Goal: Information Seeking & Learning: Learn about a topic

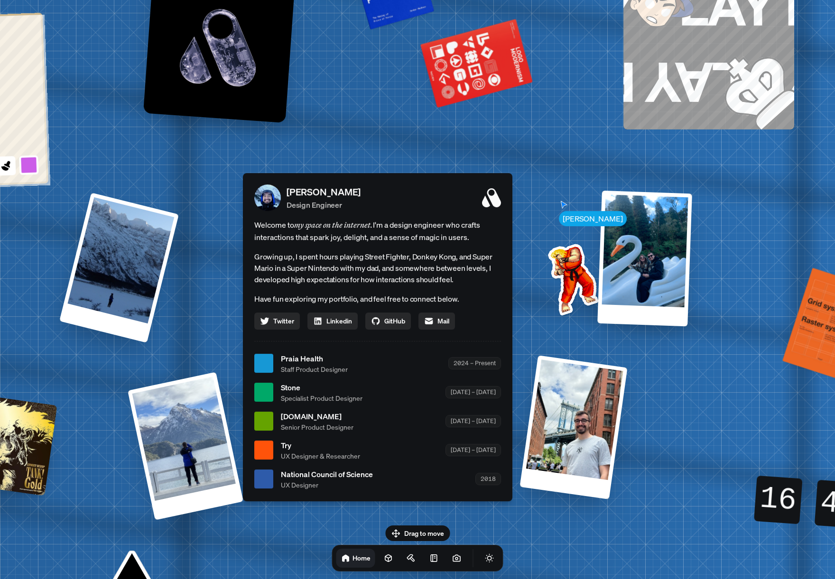
click at [469, 250] on div "Welcome to my space on the internet. I'm a design engineer who crafts interacti…" at bounding box center [377, 274] width 247 height 111
click at [491, 201] on icon at bounding box center [491, 197] width 19 height 19
click at [429, 562] on icon at bounding box center [433, 558] width 9 height 9
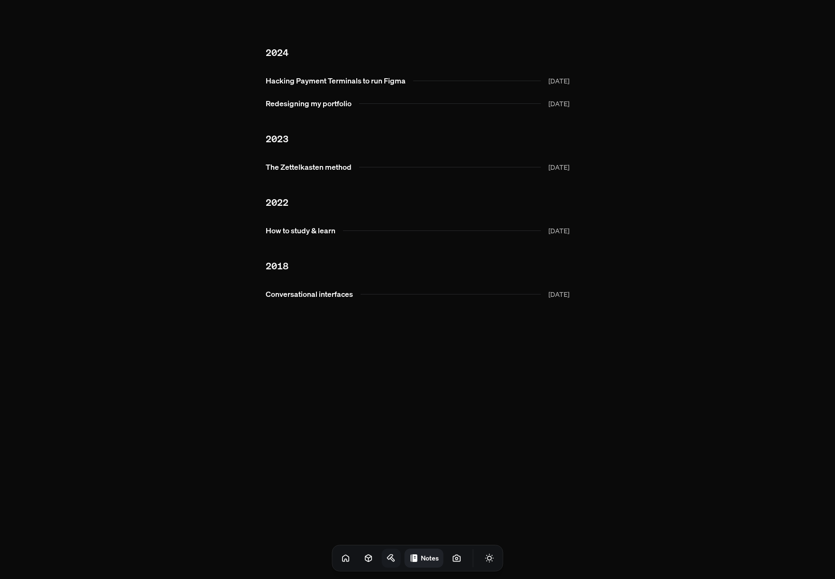
click at [390, 560] on icon at bounding box center [392, 559] width 4 height 4
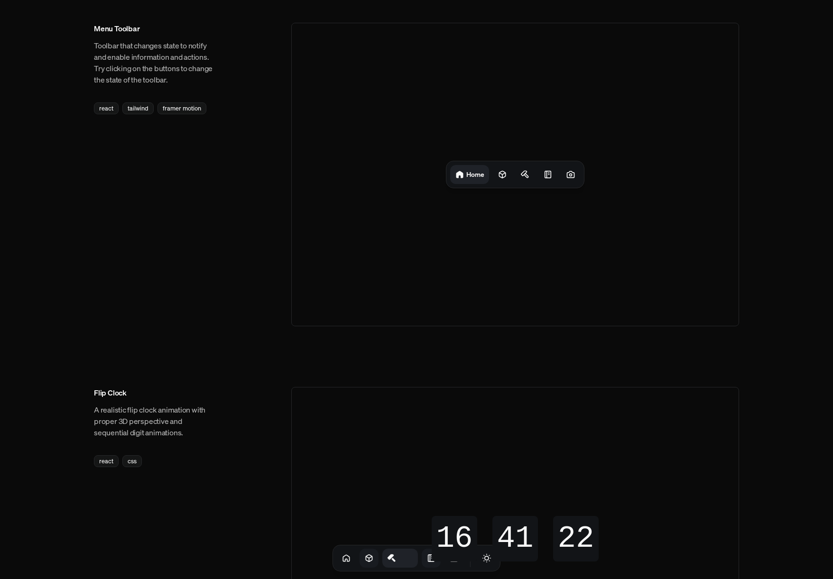
click at [364, 559] on icon at bounding box center [368, 558] width 9 height 9
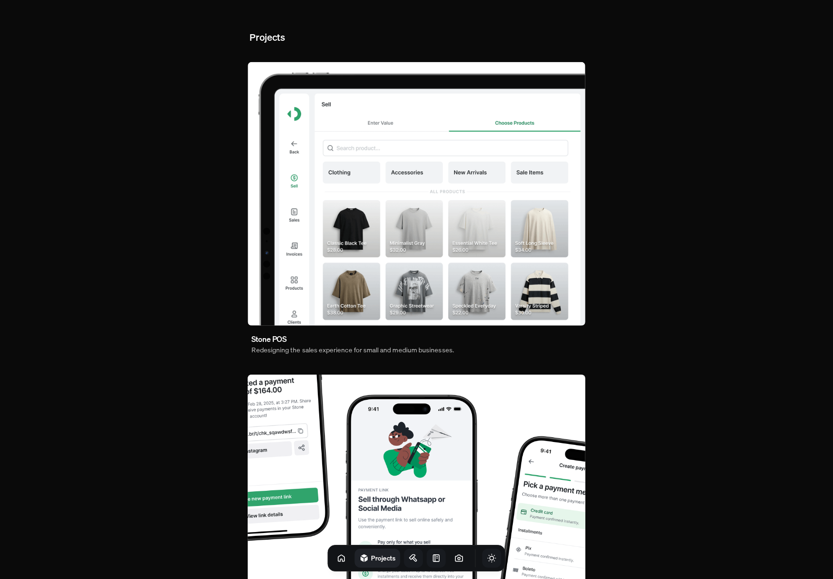
click at [488, 558] on icon "Toggle Theme" at bounding box center [492, 559] width 8 height 8
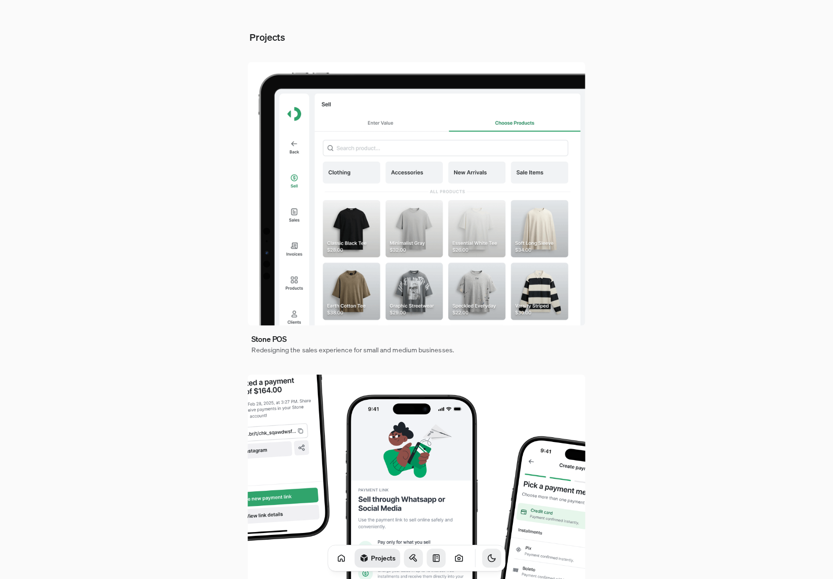
click at [487, 558] on icon "Toggle Theme" at bounding box center [491, 558] width 9 height 9
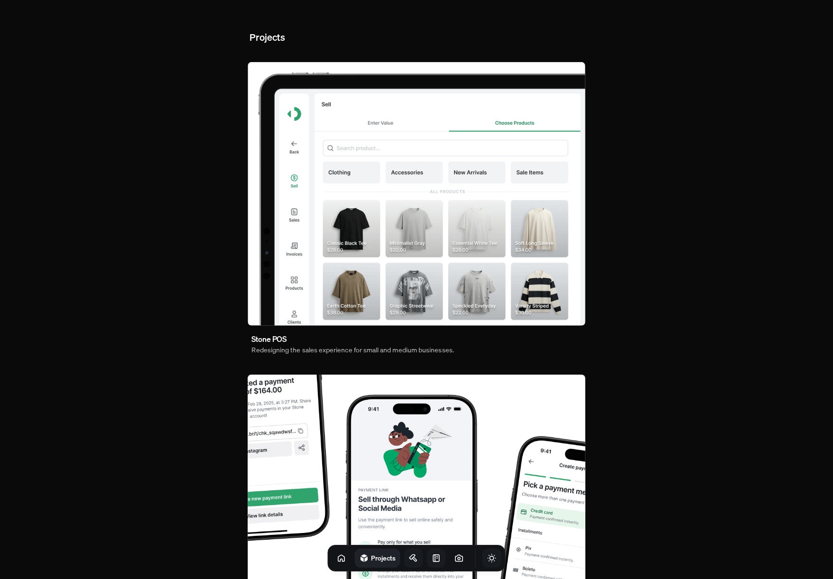
click at [487, 557] on icon "Toggle Theme" at bounding box center [491, 558] width 9 height 9
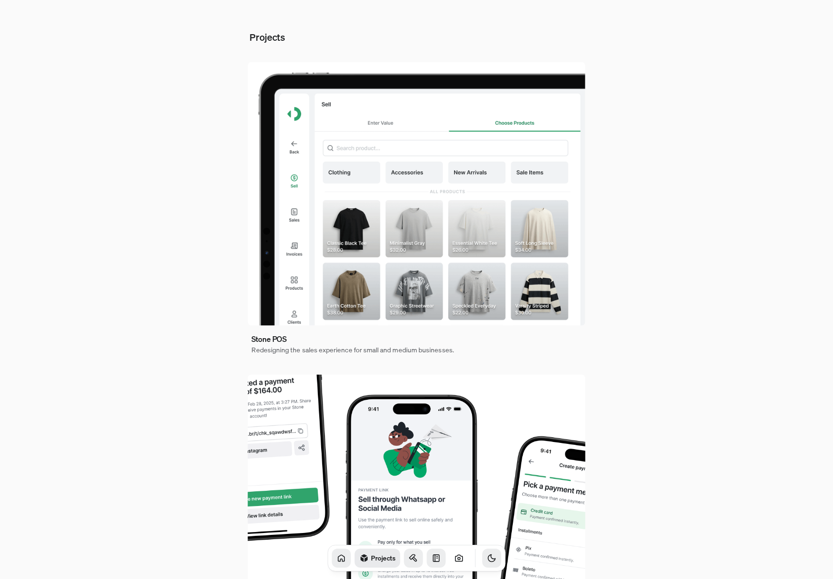
click at [337, 558] on icon at bounding box center [341, 558] width 9 height 9
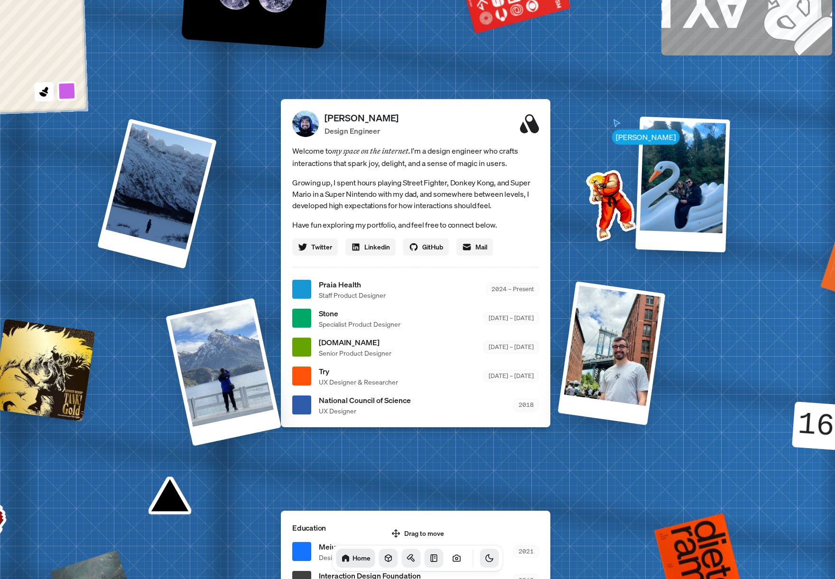
click at [485, 561] on icon "Toggle Theme" at bounding box center [489, 558] width 9 height 9
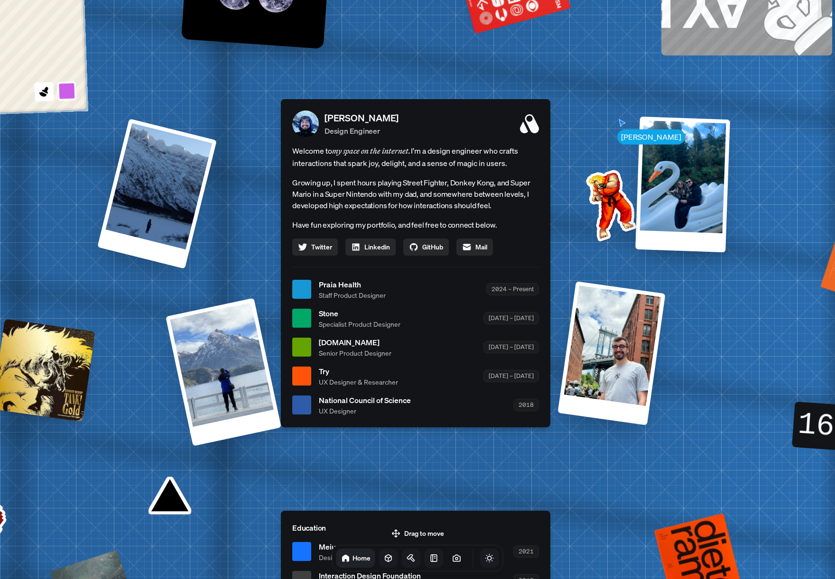
click at [485, 561] on icon "Toggle Theme" at bounding box center [489, 558] width 9 height 9
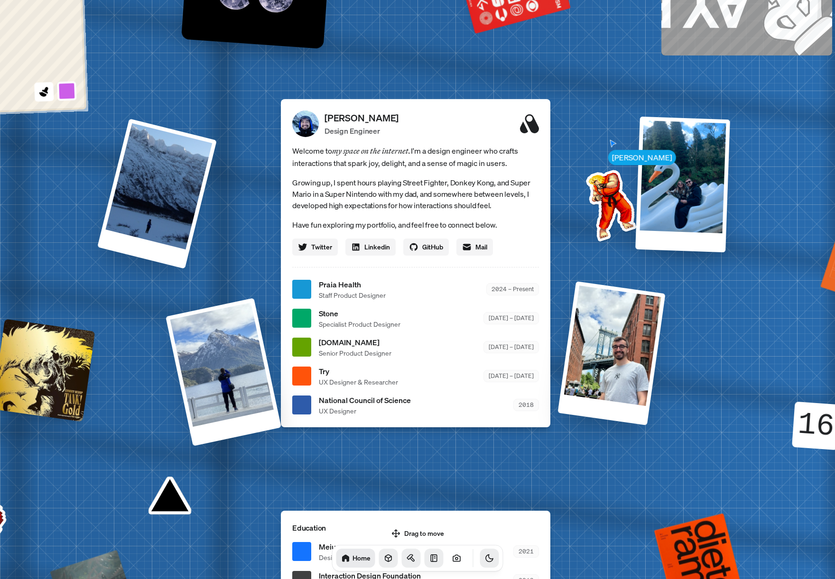
click at [485, 561] on icon "Toggle Theme" at bounding box center [489, 558] width 9 height 9
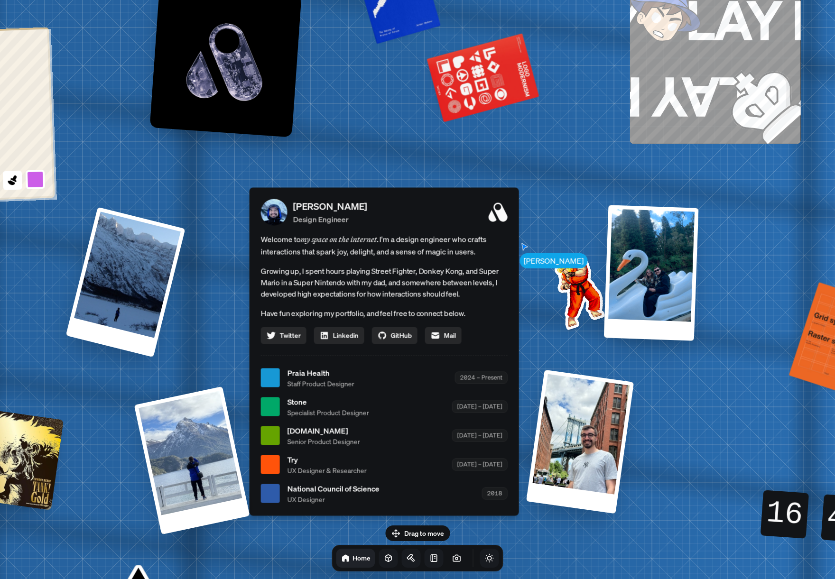
click at [384, 555] on icon at bounding box center [388, 558] width 9 height 9
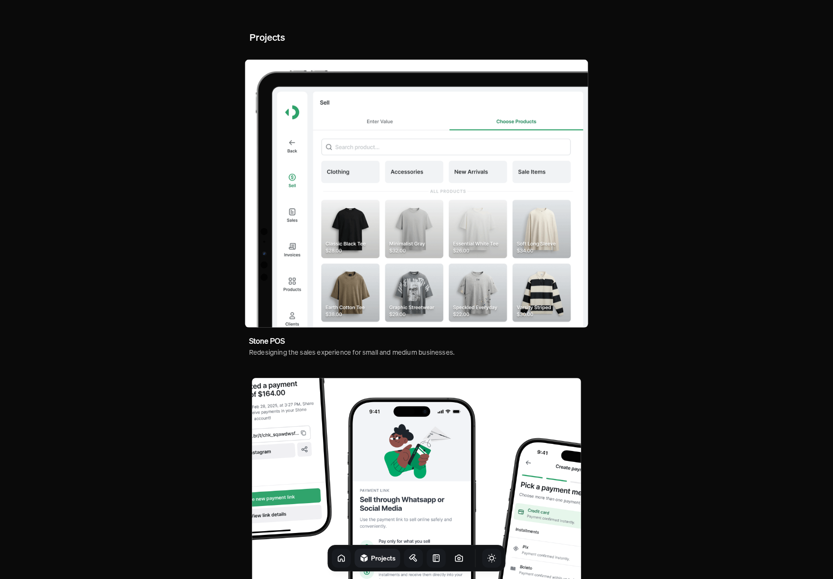
click at [369, 237] on img at bounding box center [416, 194] width 343 height 268
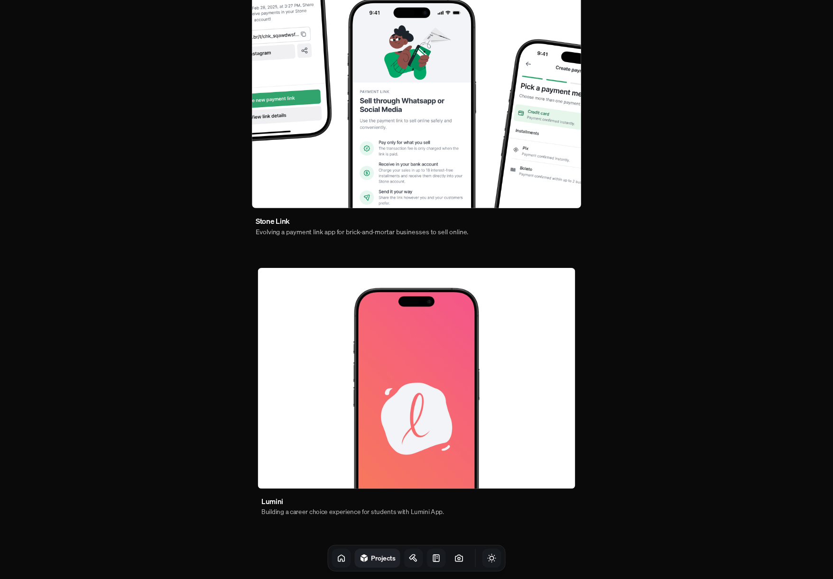
scroll to position [4, 0]
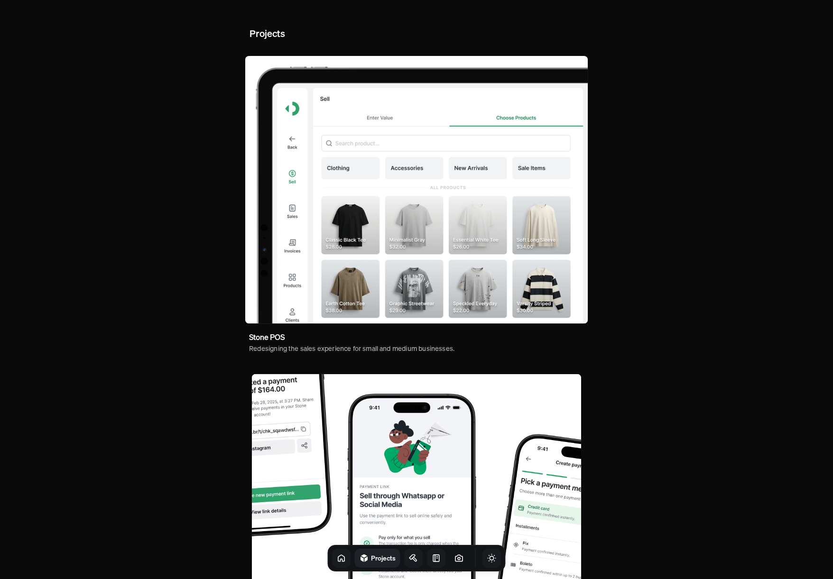
click at [406, 564] on link at bounding box center [413, 558] width 19 height 19
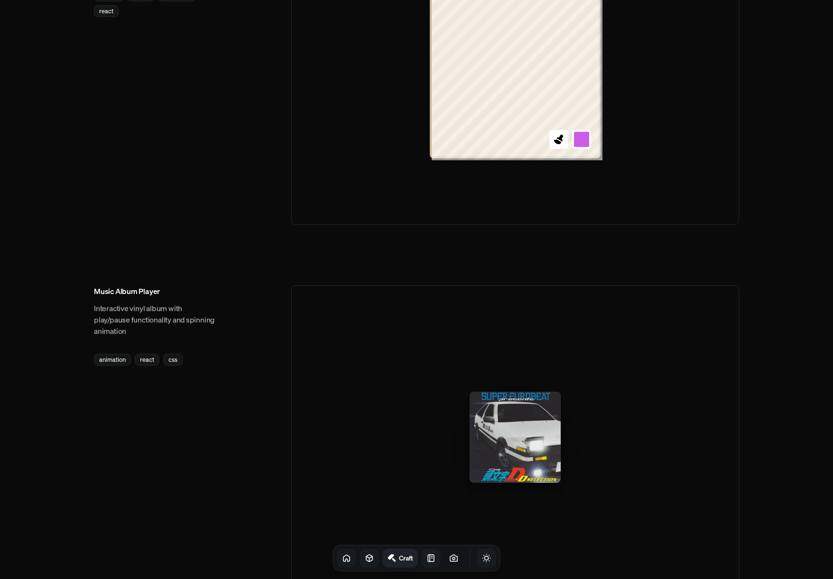
scroll to position [1280, 0]
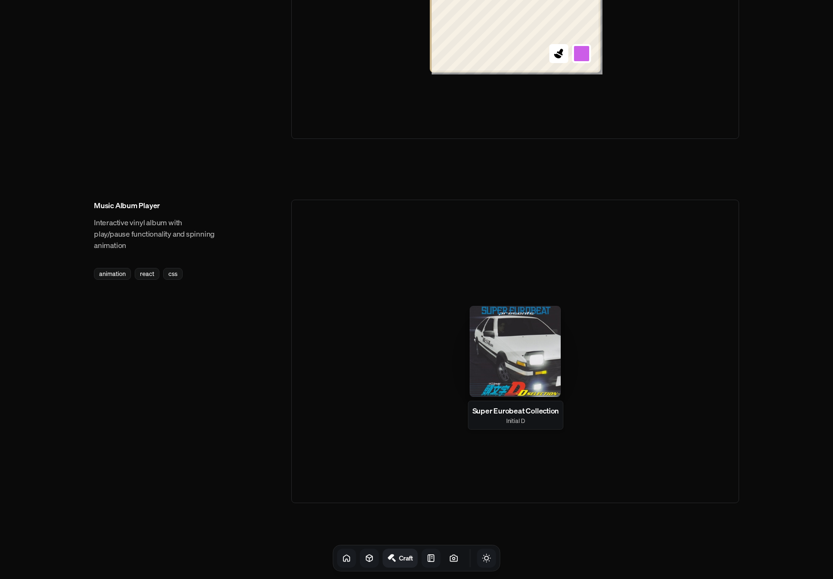
click at [521, 359] on div at bounding box center [515, 351] width 91 height 91
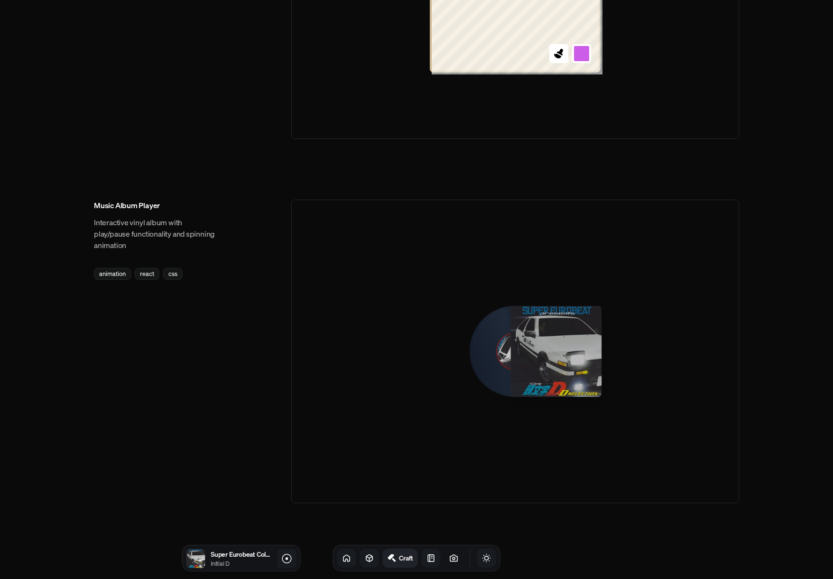
click at [287, 557] on icon at bounding box center [286, 558] width 11 height 11
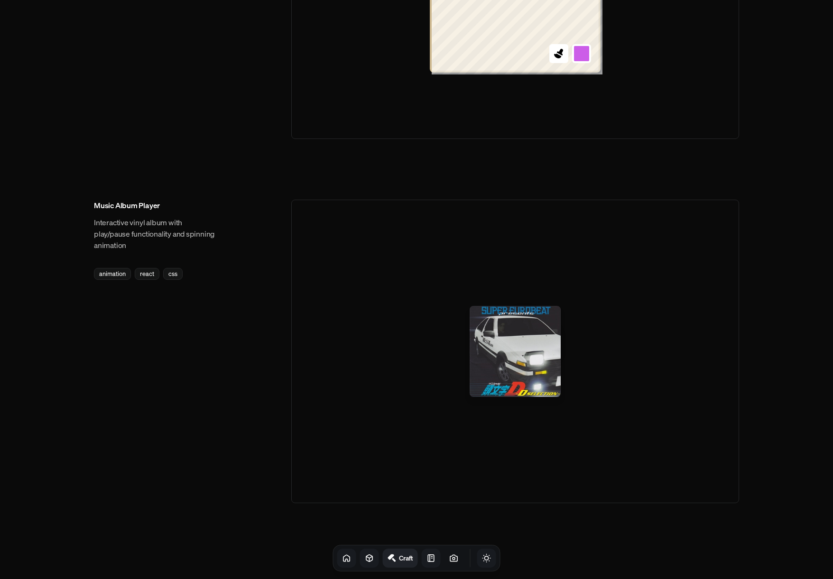
click at [426, 559] on icon at bounding box center [430, 558] width 9 height 9
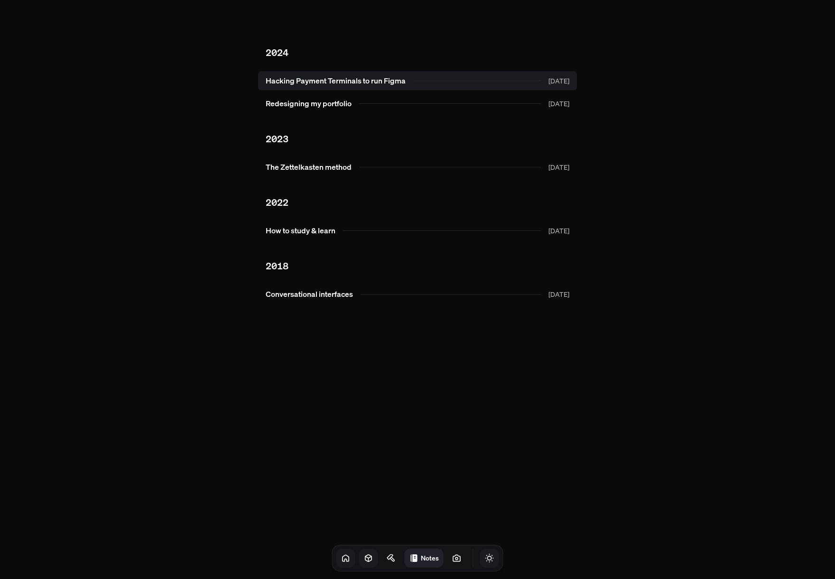
click at [328, 89] on link "Hacking Payment Terminals to run Figma [DATE]" at bounding box center [417, 80] width 319 height 19
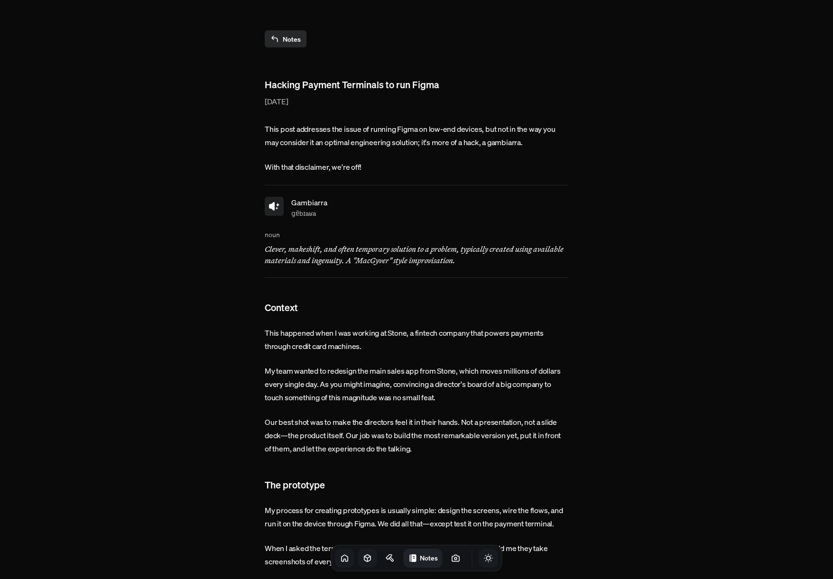
click at [280, 212] on button at bounding box center [274, 206] width 19 height 19
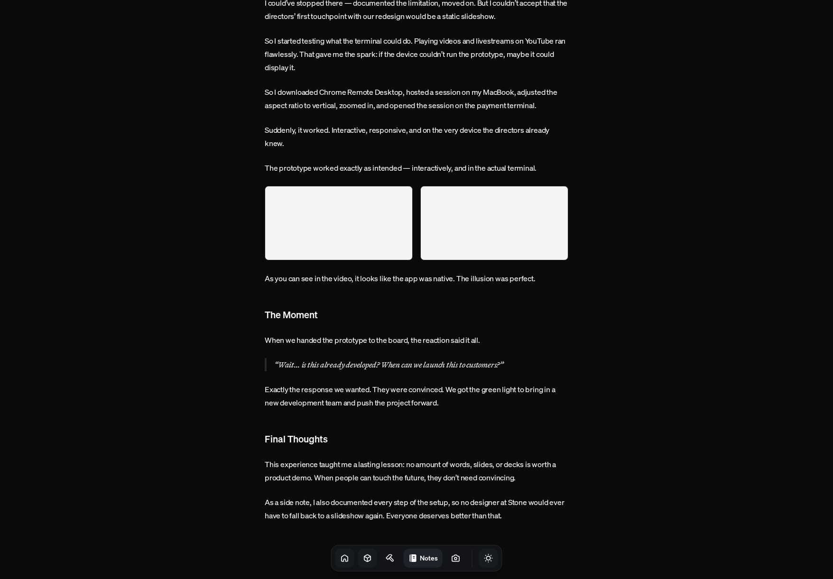
scroll to position [2588, 0]
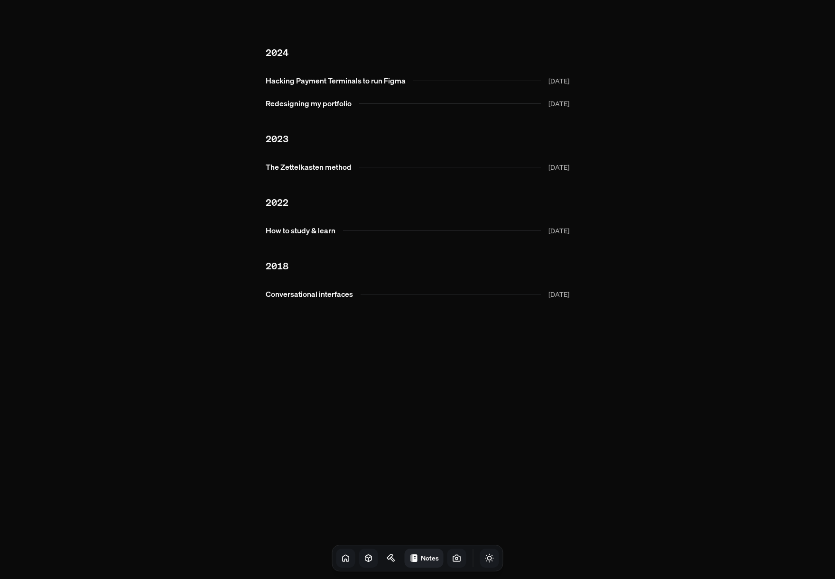
click at [453, 556] on icon at bounding box center [456, 558] width 7 height 6
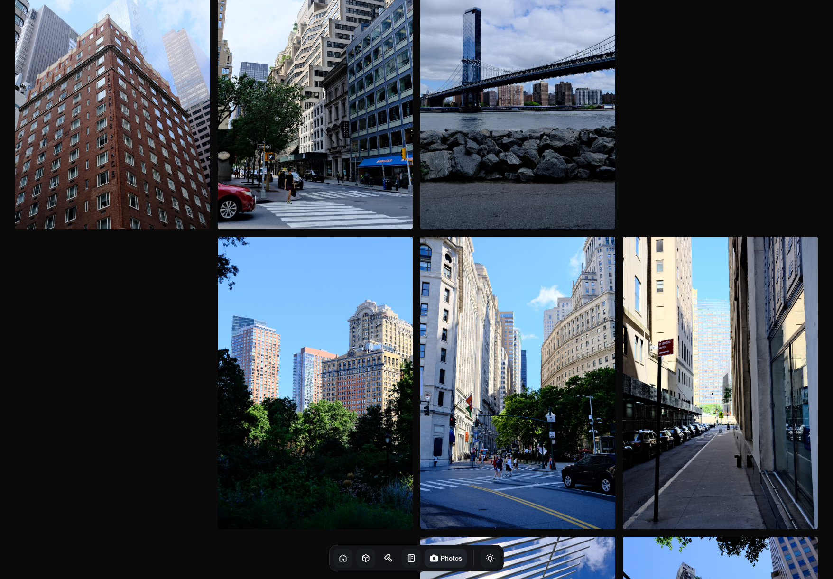
scroll to position [707, 0]
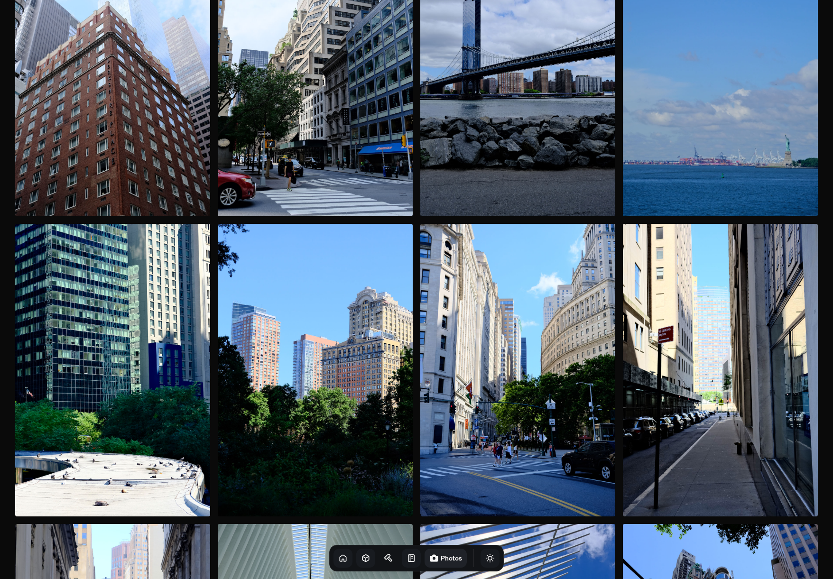
click at [0, 0] on icon "Toggle Audio" at bounding box center [0, 0] width 0 height 0
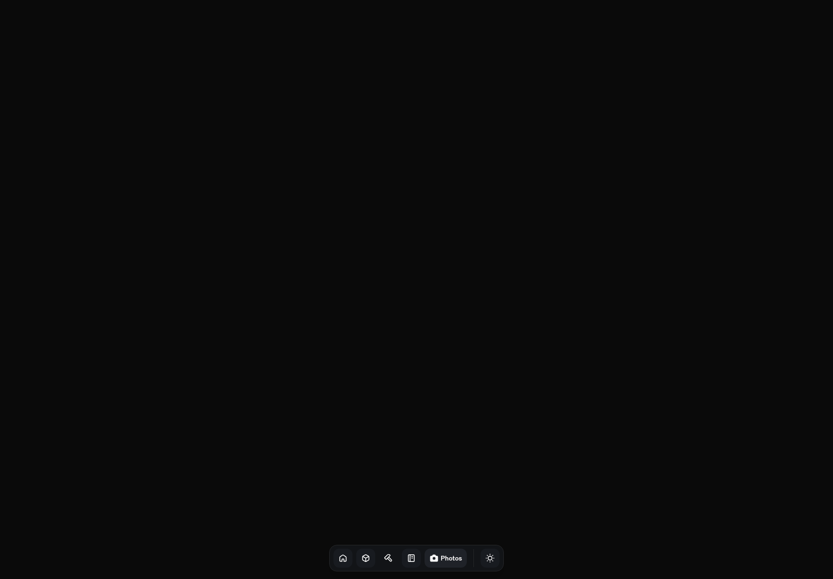
scroll to position [3615, 0]
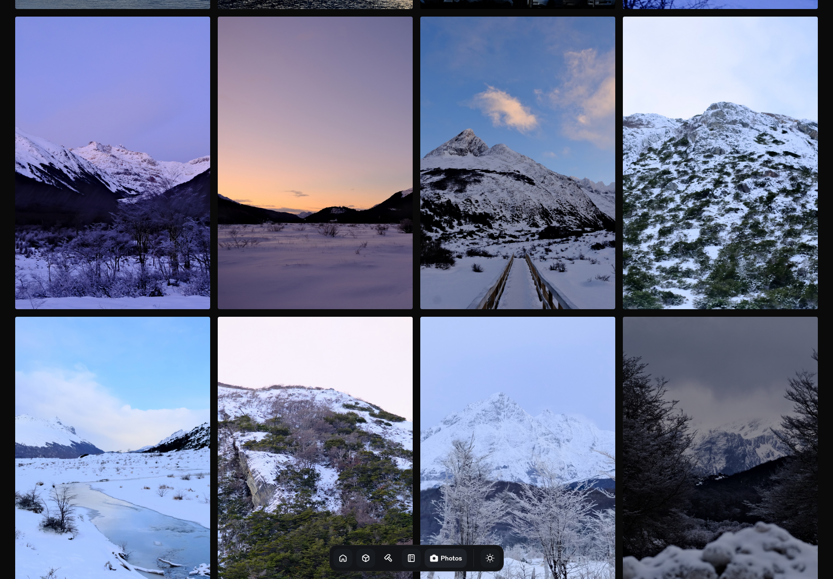
click at [338, 557] on icon at bounding box center [342, 558] width 9 height 9
